Goal: Task Accomplishment & Management: Complete application form

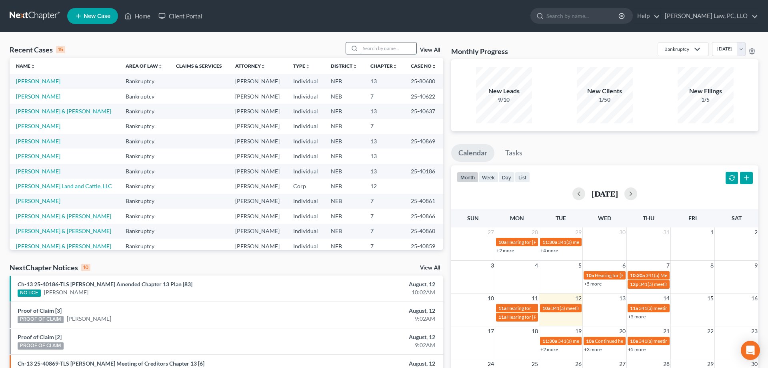
click at [366, 52] on input "search" at bounding box center [389, 48] width 56 height 12
type input "[PERSON_NAME]"
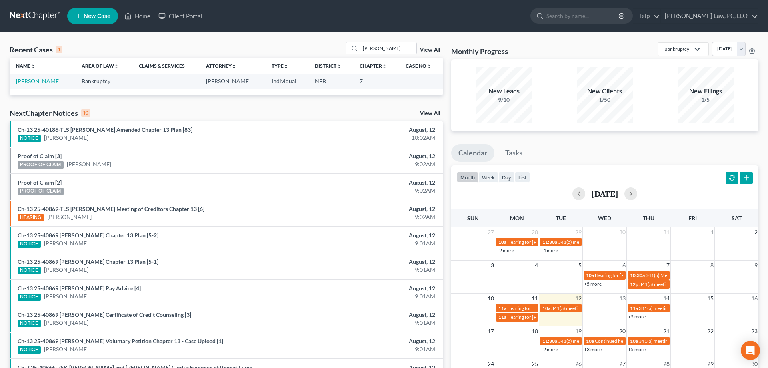
click at [36, 79] on link "[PERSON_NAME]" at bounding box center [38, 81] width 44 height 7
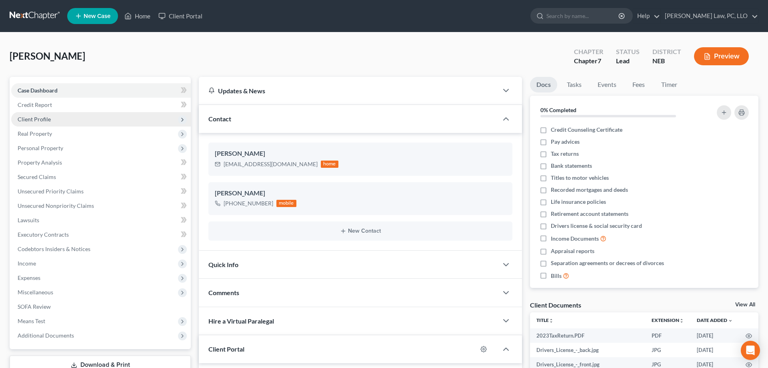
click at [46, 119] on span "Client Profile" at bounding box center [34, 119] width 33 height 7
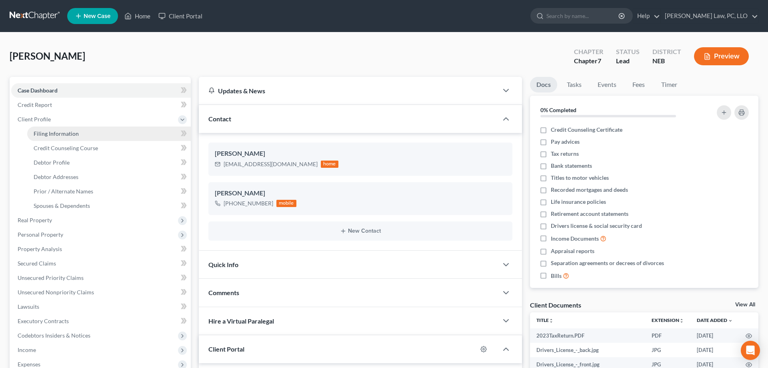
click at [66, 134] on span "Filing Information" at bounding box center [56, 133] width 45 height 7
select select "1"
select select "0"
select select "48"
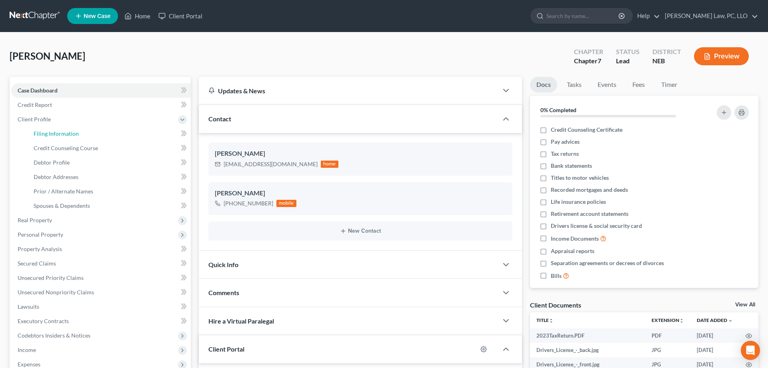
select select "0"
select select "30"
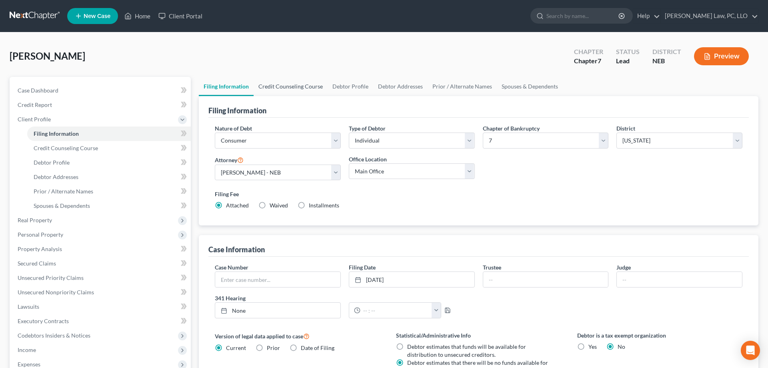
click at [295, 87] on link "Credit Counseling Course" at bounding box center [291, 86] width 74 height 19
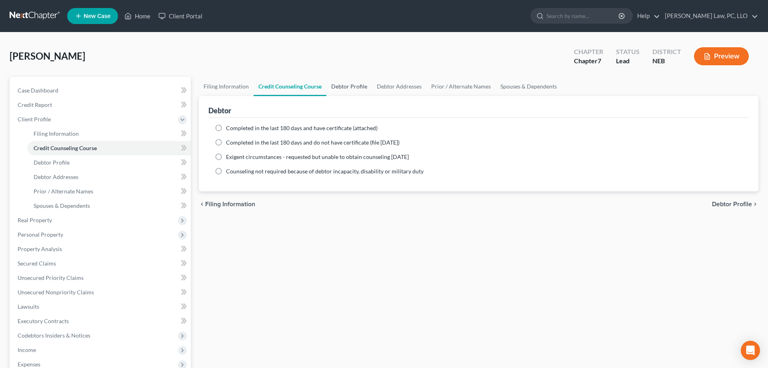
click at [342, 84] on link "Debtor Profile" at bounding box center [350, 86] width 46 height 19
select select "0"
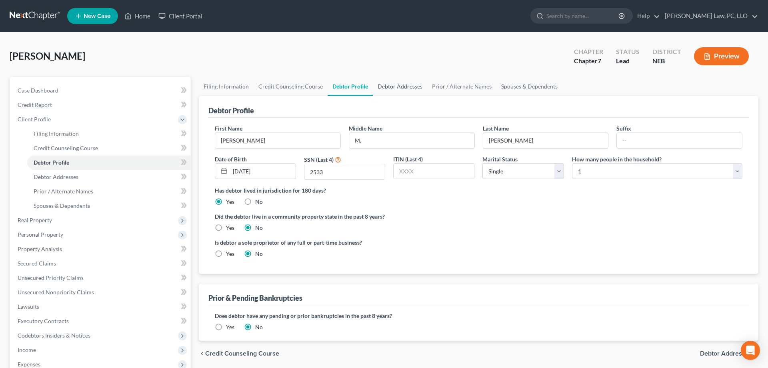
click at [399, 92] on link "Debtor Addresses" at bounding box center [400, 86] width 54 height 19
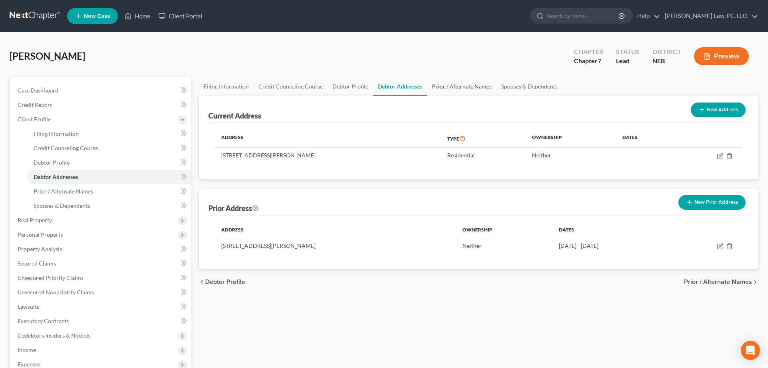
click at [463, 86] on link "Prior / Alternate Names" at bounding box center [461, 86] width 69 height 19
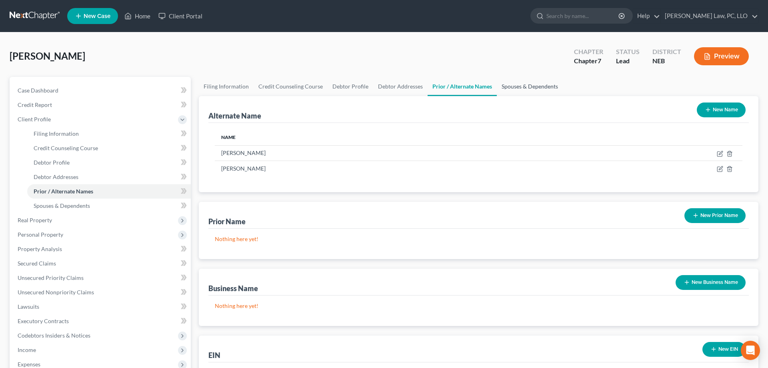
click at [524, 87] on link "Spouses & Dependents" at bounding box center [530, 86] width 66 height 19
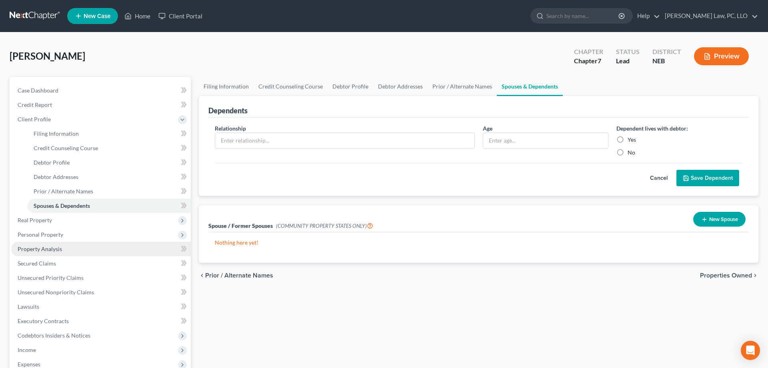
click at [40, 250] on span "Property Analysis" at bounding box center [40, 248] width 44 height 7
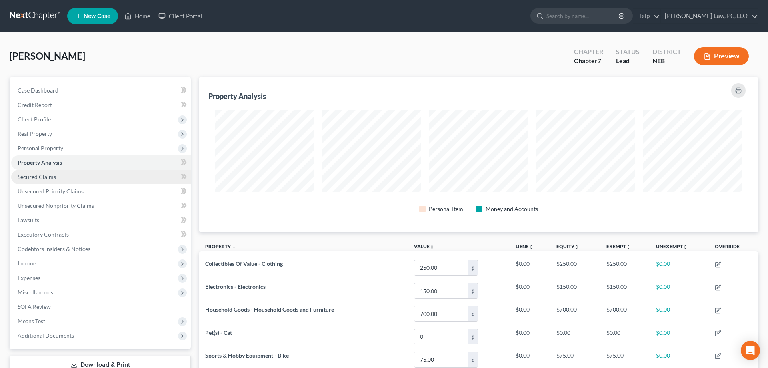
click at [41, 178] on span "Secured Claims" at bounding box center [37, 176] width 38 height 7
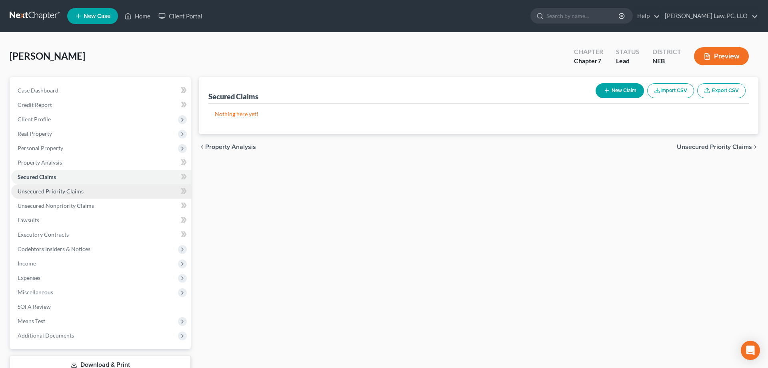
click at [44, 195] on link "Unsecured Priority Claims" at bounding box center [101, 191] width 180 height 14
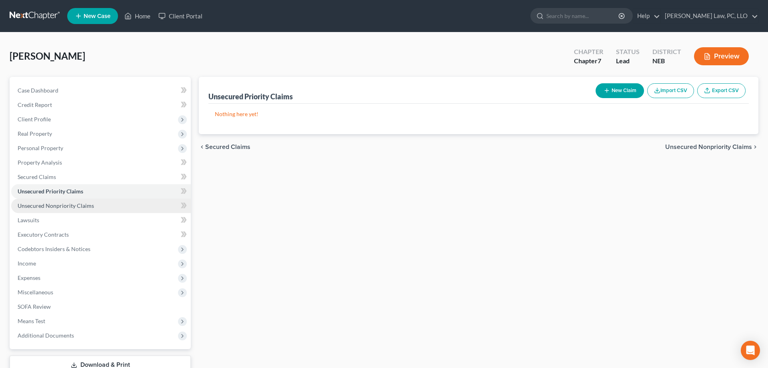
click at [49, 208] on span "Unsecured Nonpriority Claims" at bounding box center [56, 205] width 76 height 7
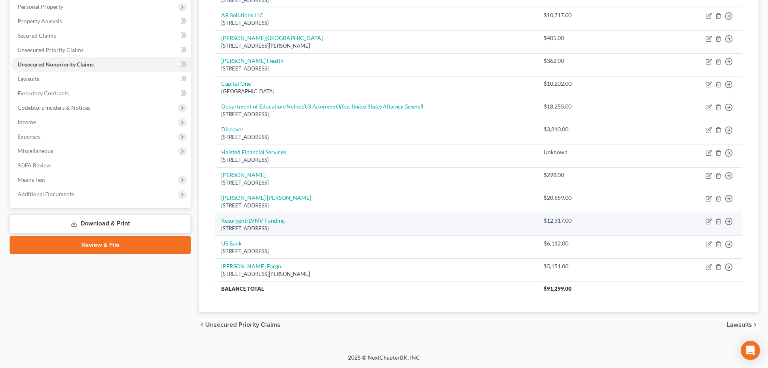
scroll to position [19, 0]
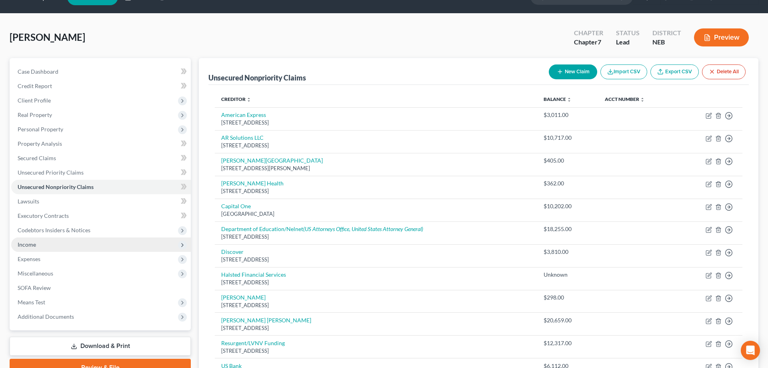
click at [43, 240] on span "Income" at bounding box center [101, 244] width 180 height 14
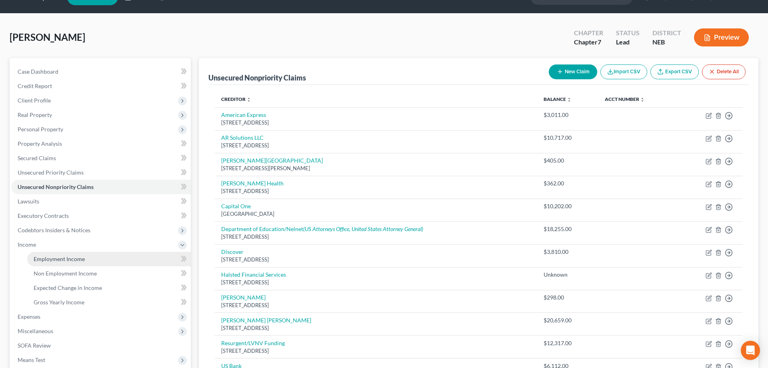
click at [54, 255] on link "Employment Income" at bounding box center [109, 259] width 164 height 14
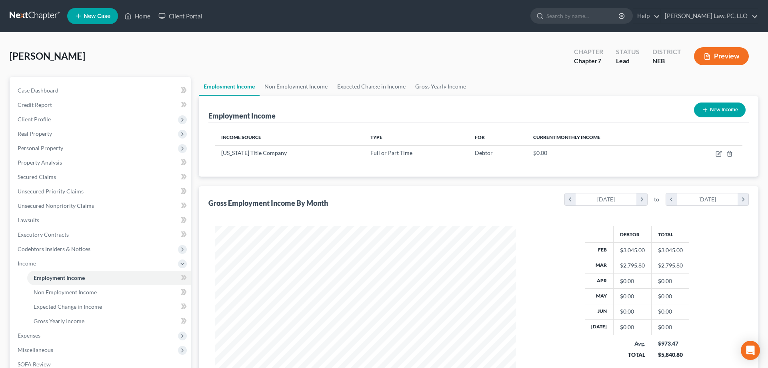
scroll to position [114, 0]
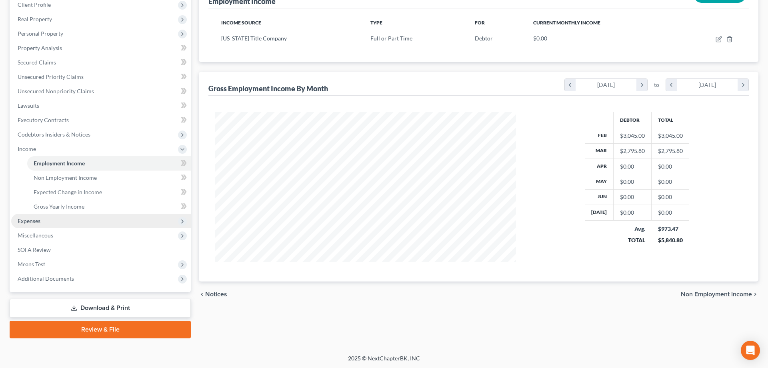
click at [48, 221] on span "Expenses" at bounding box center [101, 221] width 180 height 14
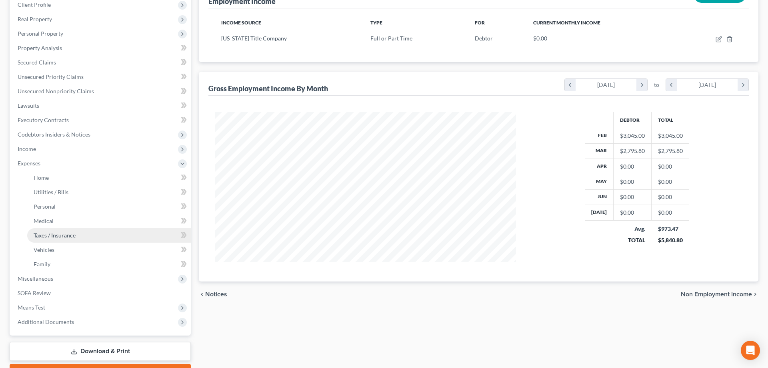
click at [50, 229] on link "Taxes / Insurance" at bounding box center [109, 235] width 164 height 14
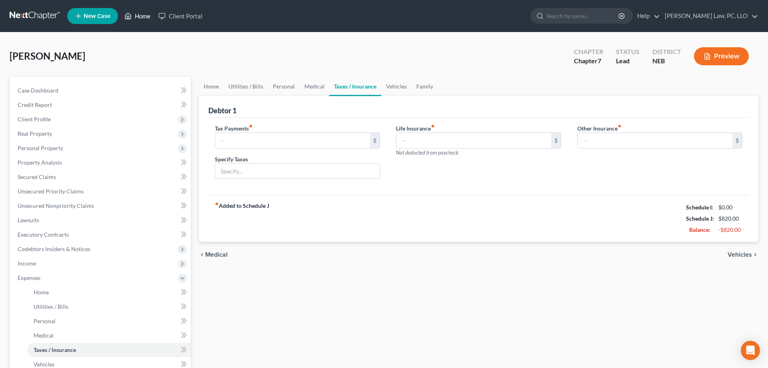
click at [130, 16] on icon at bounding box center [127, 16] width 7 height 10
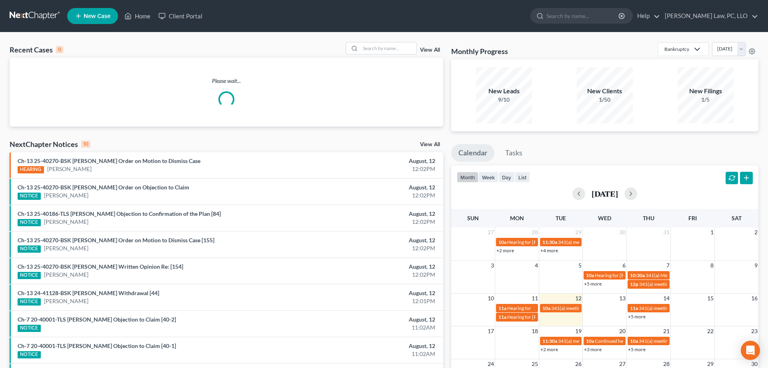
click at [102, 20] on link "New Case" at bounding box center [92, 16] width 51 height 16
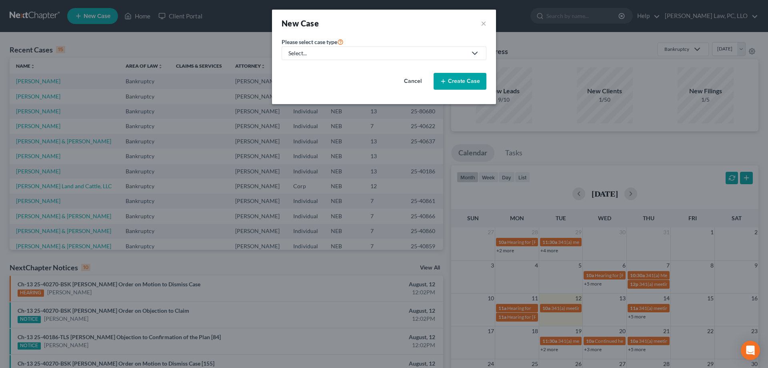
click at [308, 51] on div "Select..." at bounding box center [378, 53] width 178 height 8
click at [308, 69] on div "Bankruptcy" at bounding box center [327, 69] width 76 height 8
select select "48"
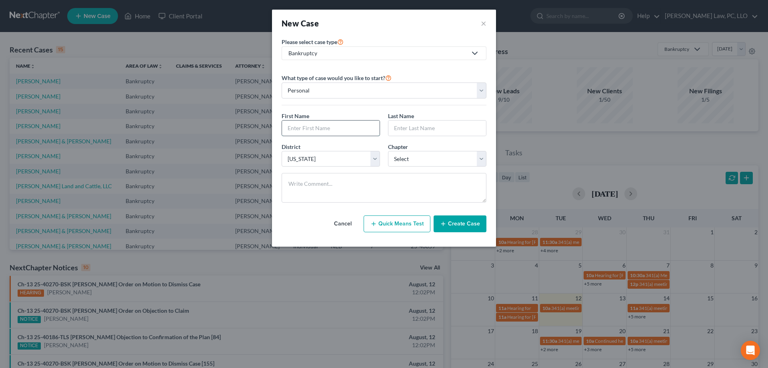
click at [361, 132] on input "text" at bounding box center [331, 127] width 98 height 15
type input "[PERSON_NAME]"
click at [388, 151] on select "Select 7 11 12 13" at bounding box center [437, 159] width 98 height 16
select select "3"
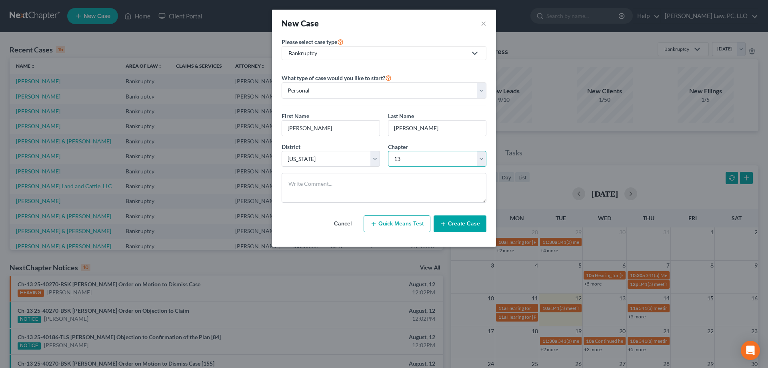
click option "13" at bounding box center [0, 0] width 0 height 0
click at [444, 221] on icon "button" at bounding box center [443, 223] width 6 height 6
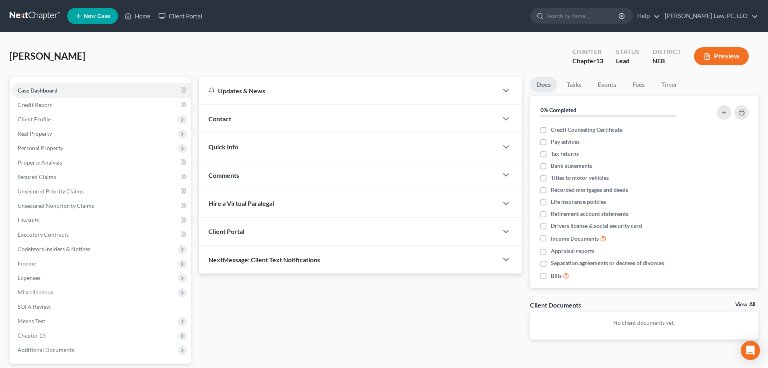
click at [319, 235] on div "Client Portal" at bounding box center [348, 231] width 299 height 28
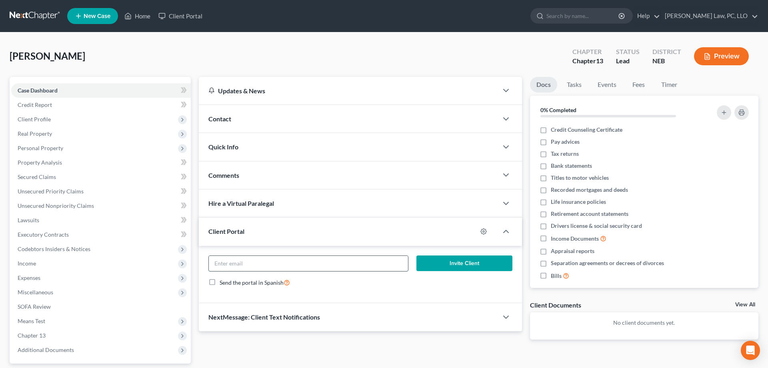
click at [274, 264] on input "email" at bounding box center [308, 263] width 199 height 15
paste input "Ally [PERSON_NAME] <[EMAIL_ADDRESS][PERSON_NAME][DOMAIN_NAME]>"
type input "[EMAIL_ADDRESS][PERSON_NAME][DOMAIN_NAME]"
click at [473, 270] on button "Invite Client" at bounding box center [465, 263] width 96 height 16
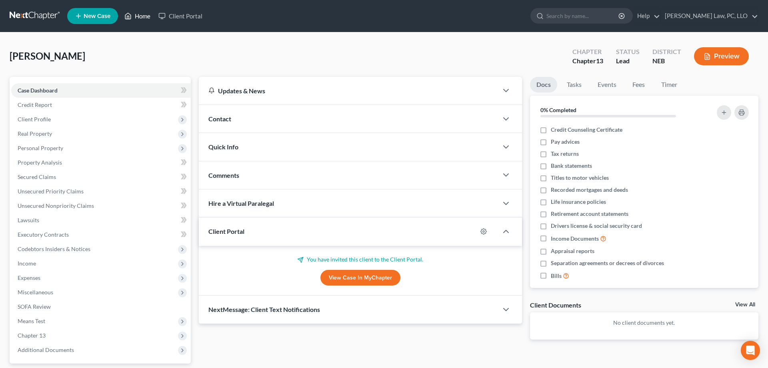
click at [130, 13] on icon at bounding box center [127, 16] width 7 height 10
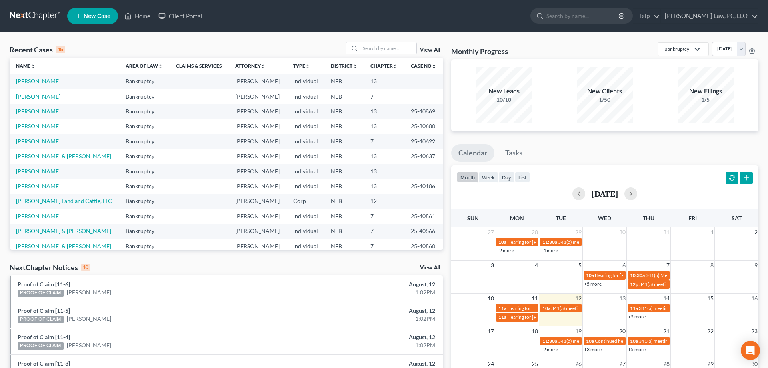
click at [60, 96] on link "[PERSON_NAME]" at bounding box center [38, 96] width 44 height 7
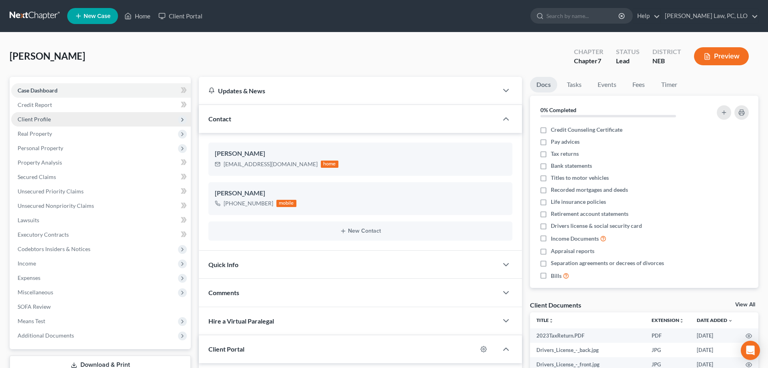
click at [49, 123] on span "Client Profile" at bounding box center [101, 119] width 180 height 14
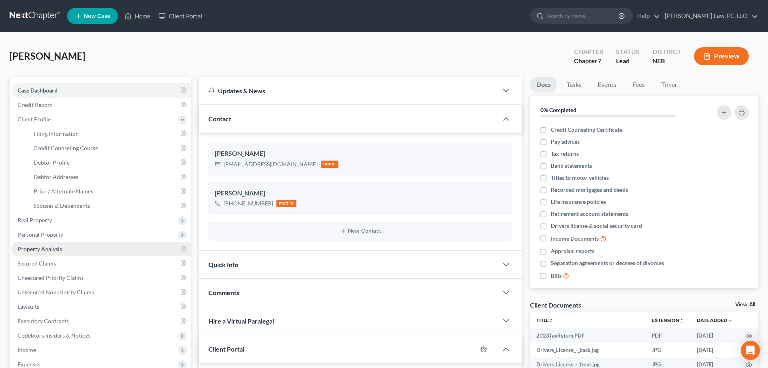
click at [65, 250] on link "Property Analysis" at bounding box center [101, 249] width 180 height 14
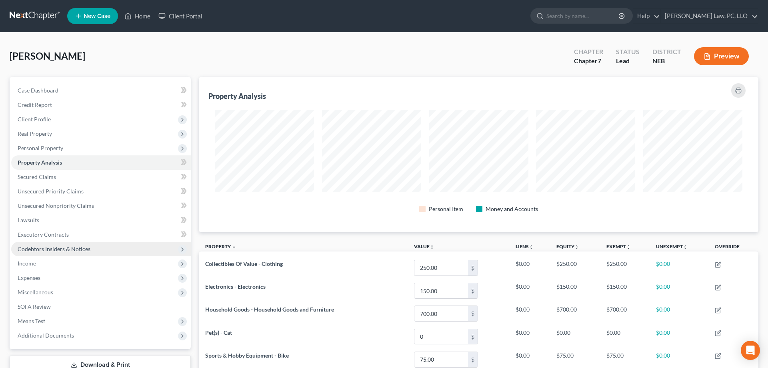
scroll to position [155, 560]
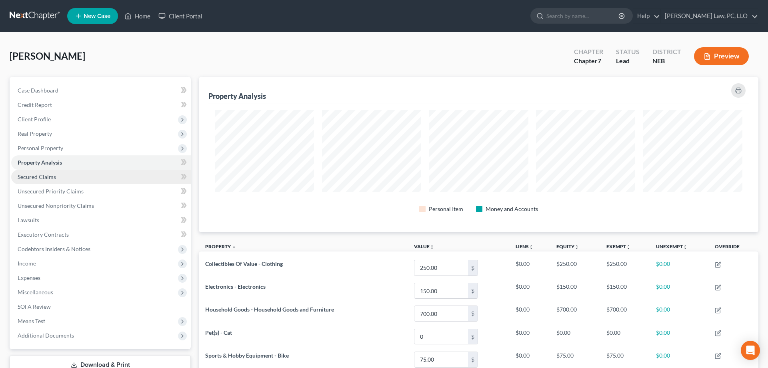
click at [65, 181] on link "Secured Claims" at bounding box center [101, 177] width 180 height 14
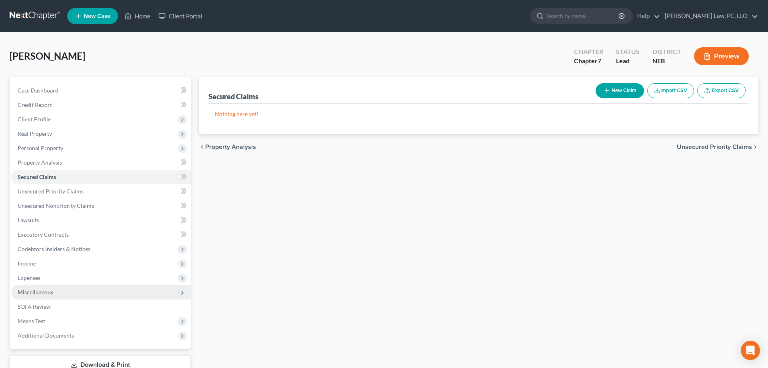
click at [45, 291] on span "Miscellaneous" at bounding box center [36, 292] width 36 height 7
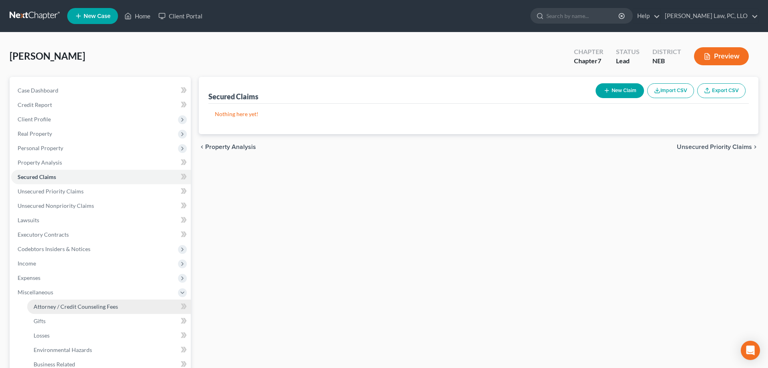
click at [57, 301] on link "Attorney / Credit Counseling Fees" at bounding box center [109, 306] width 164 height 14
select select "2"
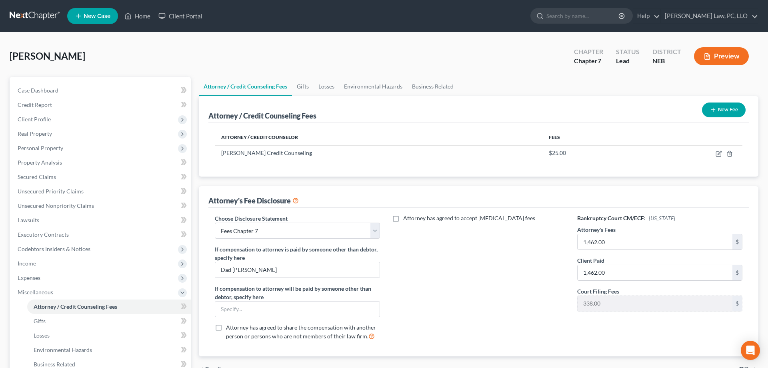
click at [710, 109] on icon "button" at bounding box center [713, 109] width 6 height 6
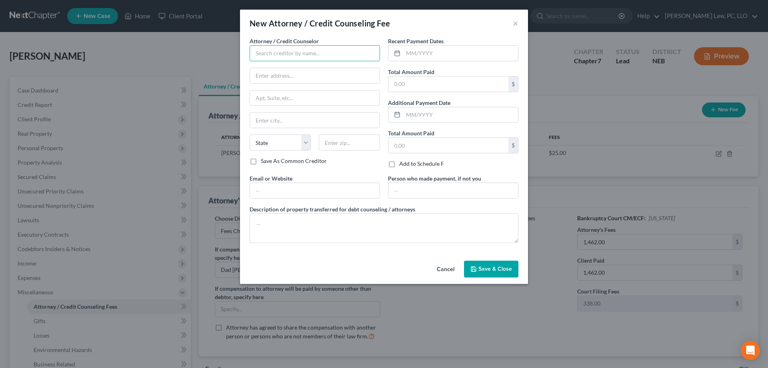
click at [333, 53] on input "text" at bounding box center [315, 53] width 130 height 16
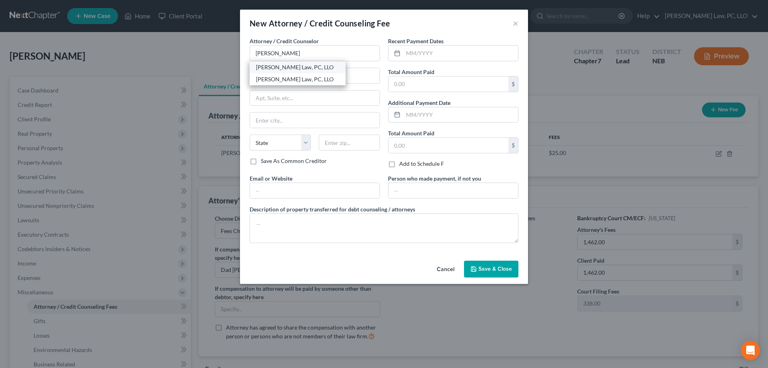
click at [294, 66] on div "[PERSON_NAME] Law, PC, LLO" at bounding box center [297, 67] width 83 height 8
type input "[PERSON_NAME] Law, PC, LLO"
type input "[STREET_ADDRESS]"
type input "Ste 215B"
type input "Lincoln"
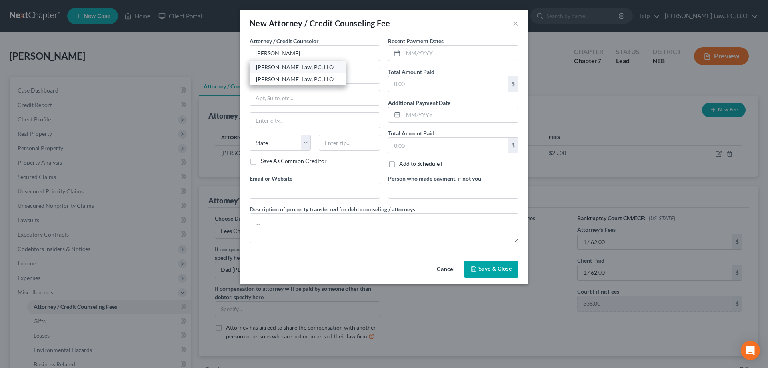
select select "30"
type input "68508"
click at [423, 54] on input "text" at bounding box center [460, 53] width 115 height 15
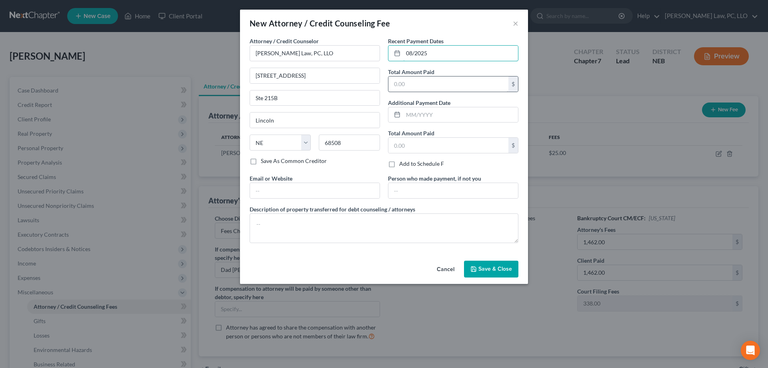
type input "08/2025"
drag, startPoint x: 424, startPoint y: 81, endPoint x: 387, endPoint y: 81, distance: 36.4
click at [389, 81] on input "text" at bounding box center [449, 83] width 120 height 15
type input "1,462.00"
click at [491, 268] on span "Save & Close" at bounding box center [496, 268] width 34 height 7
